Goal: Complete application form

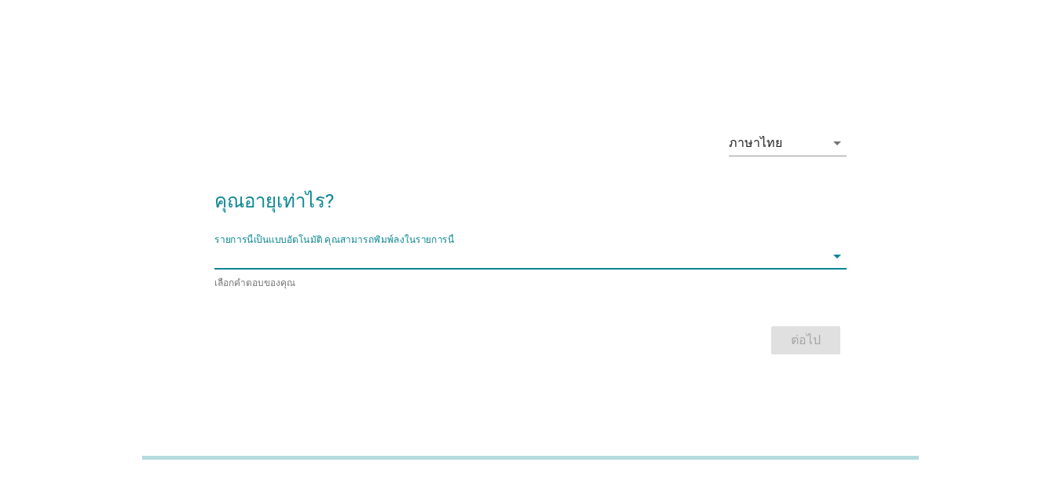
click at [411, 266] on input "รายการนี้เป็นแบบอัตโนมัติ คุณสามารถพิมพ์ลงในรายการนี้" at bounding box center [519, 255] width 610 height 25
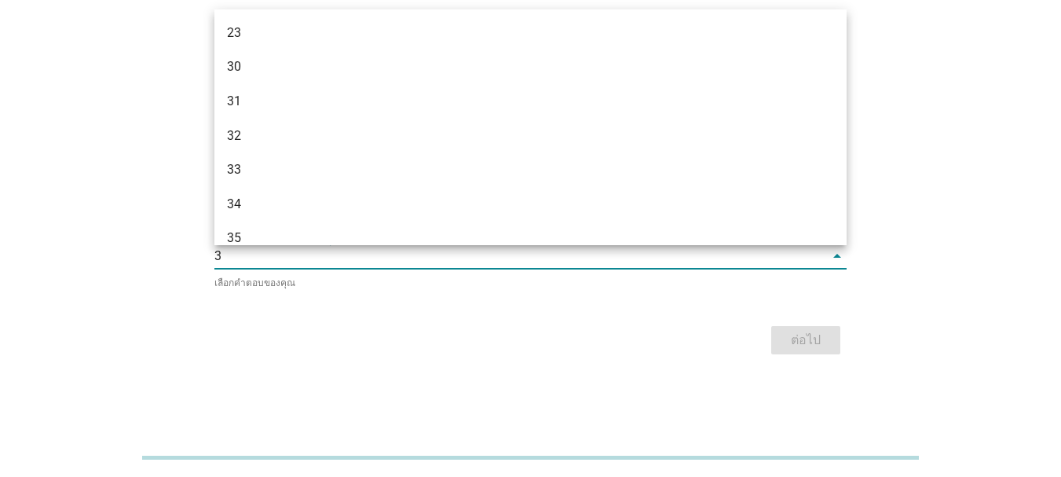
type input "36"
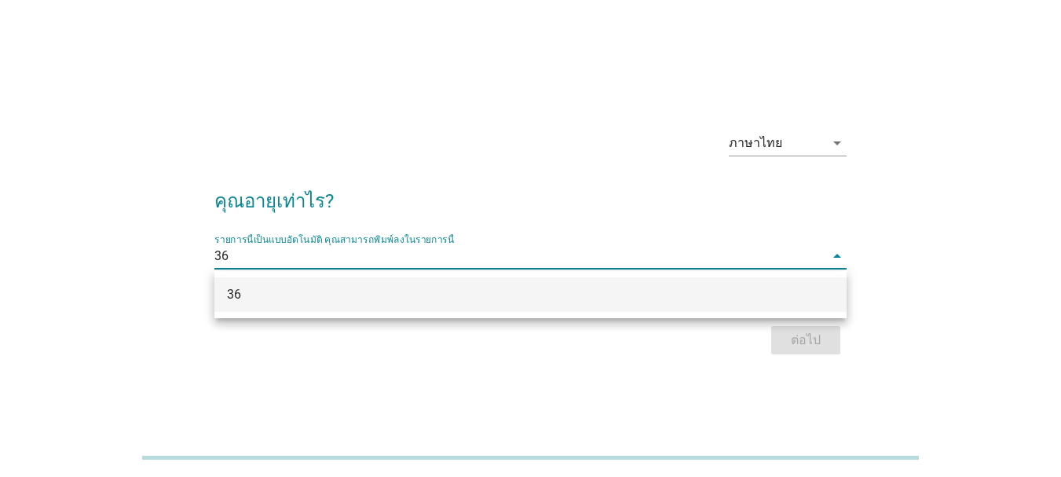
click at [412, 287] on div "36" at bounding box center [505, 294] width 557 height 19
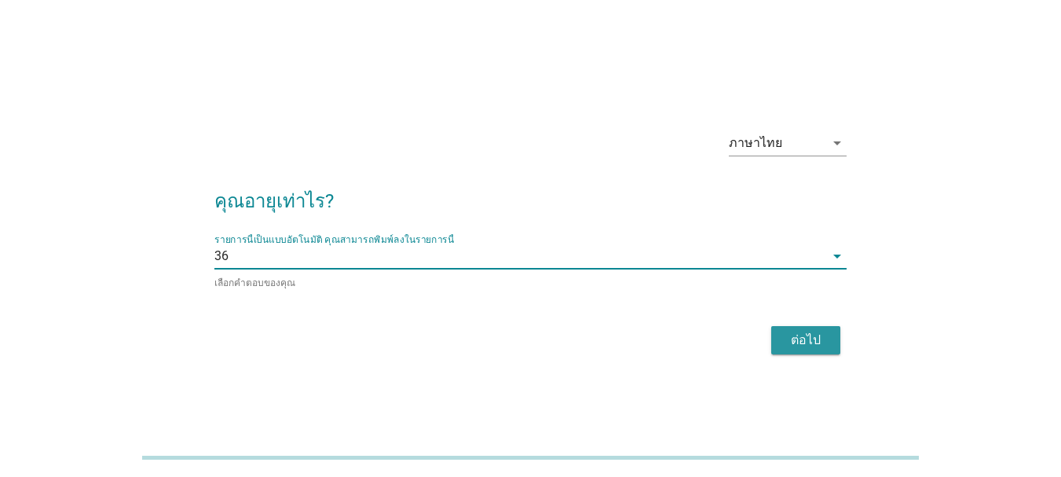
click at [806, 342] on div "ต่อไป" at bounding box center [806, 340] width 44 height 19
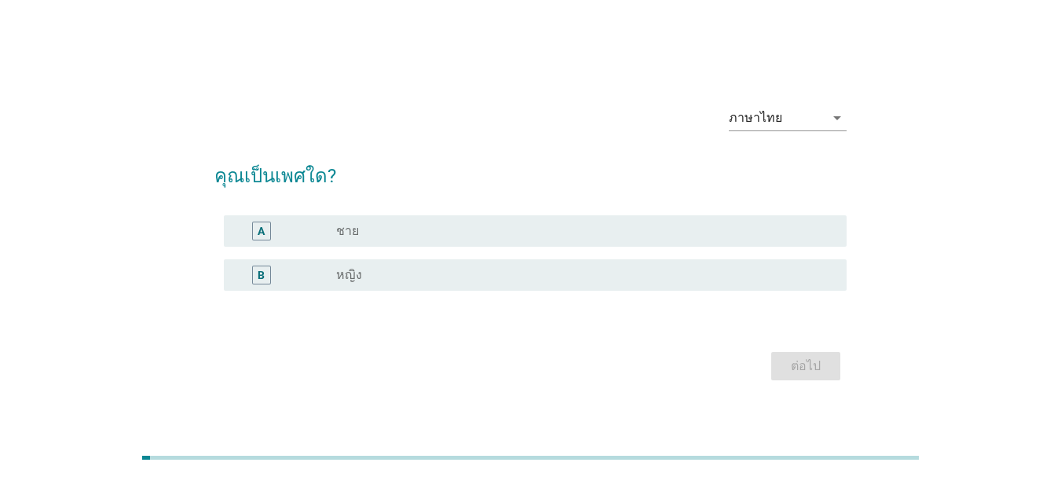
click at [334, 263] on div "B radio_button_unchecked หญิง" at bounding box center [535, 274] width 623 height 31
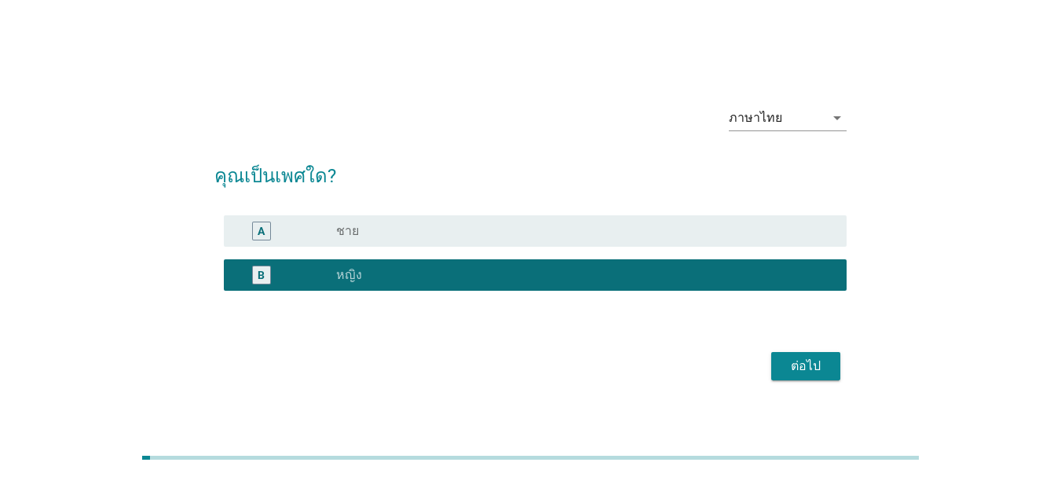
click at [813, 363] on div "ต่อไป" at bounding box center [806, 365] width 44 height 19
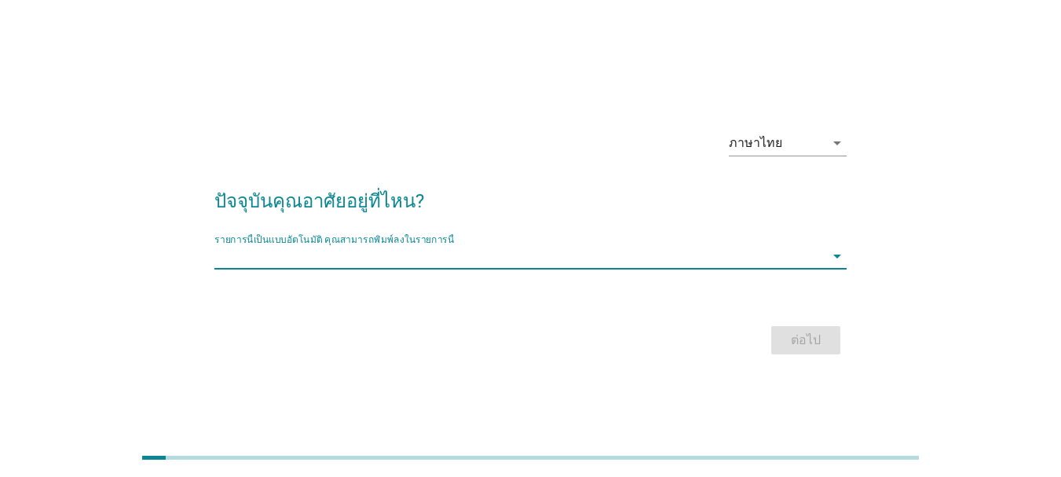
click at [567, 267] on input "รายการนี้เป็นแบบอัตโนมัติ คุณสามารถพิมพ์ลงในรายการนี้" at bounding box center [519, 255] width 610 height 25
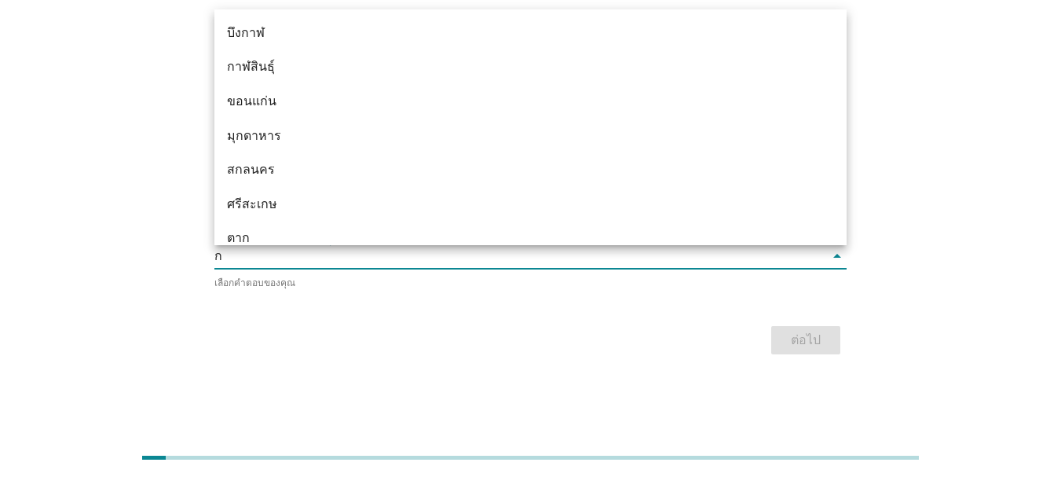
type input "กำ"
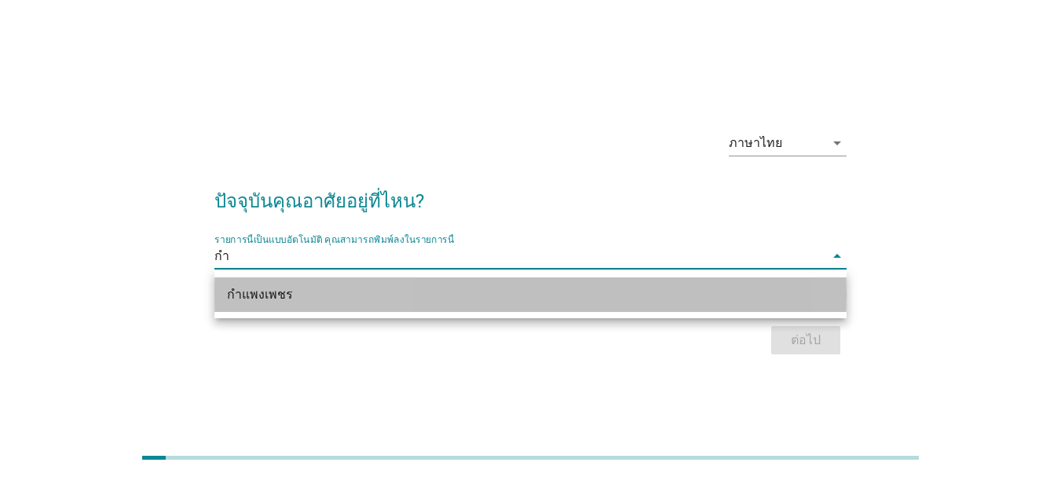
click at [441, 299] on div "กำแพงเพชร" at bounding box center [505, 294] width 557 height 19
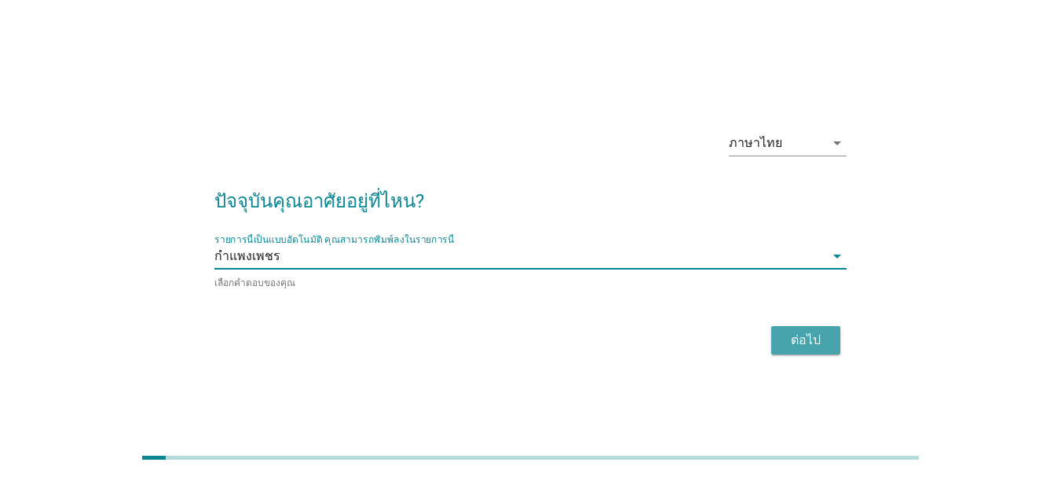
click at [836, 332] on button "ต่อไป" at bounding box center [805, 340] width 69 height 28
